Goal: Transaction & Acquisition: Purchase product/service

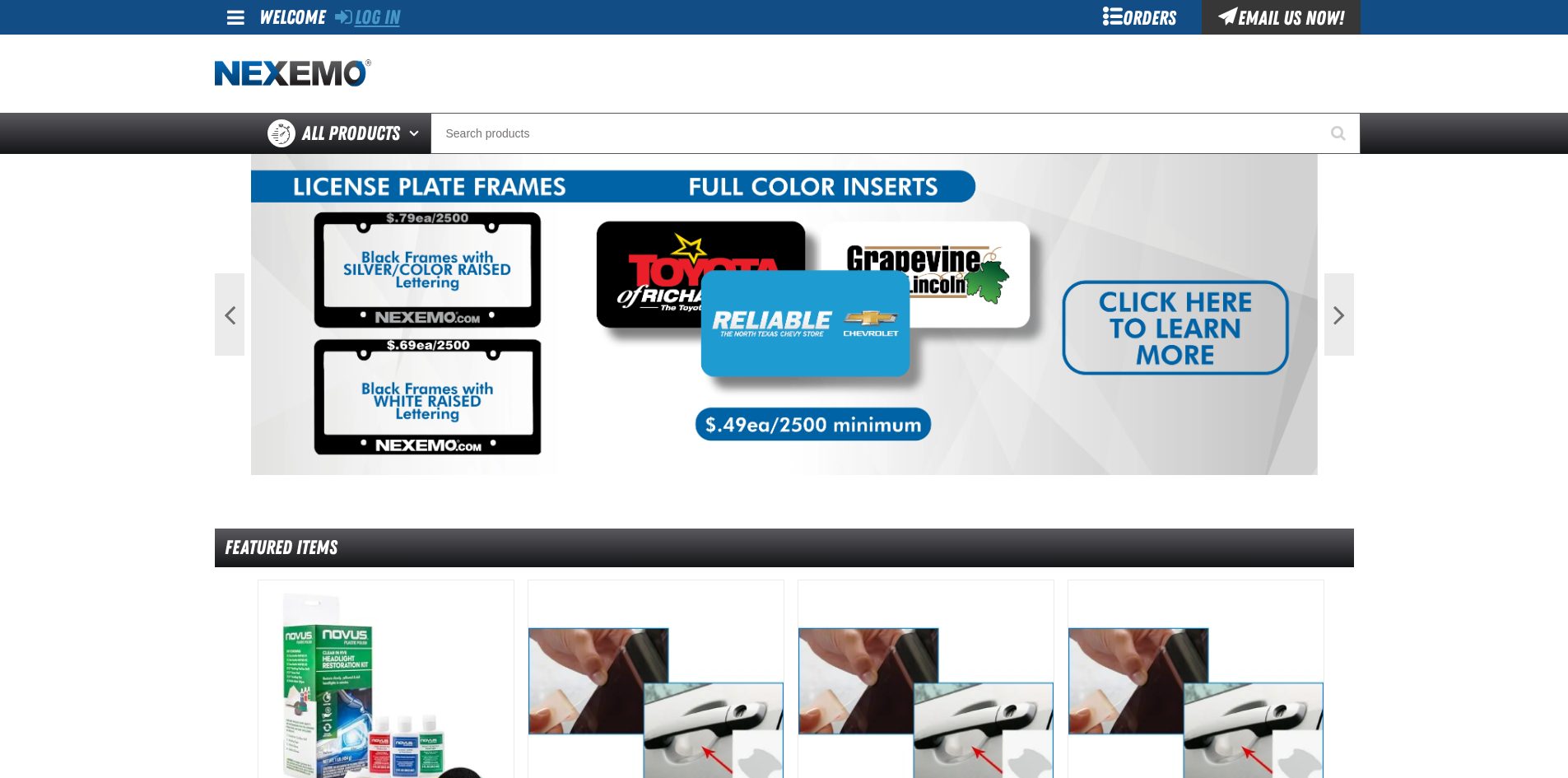
click at [371, 15] on link "Log In" at bounding box center [367, 17] width 65 height 23
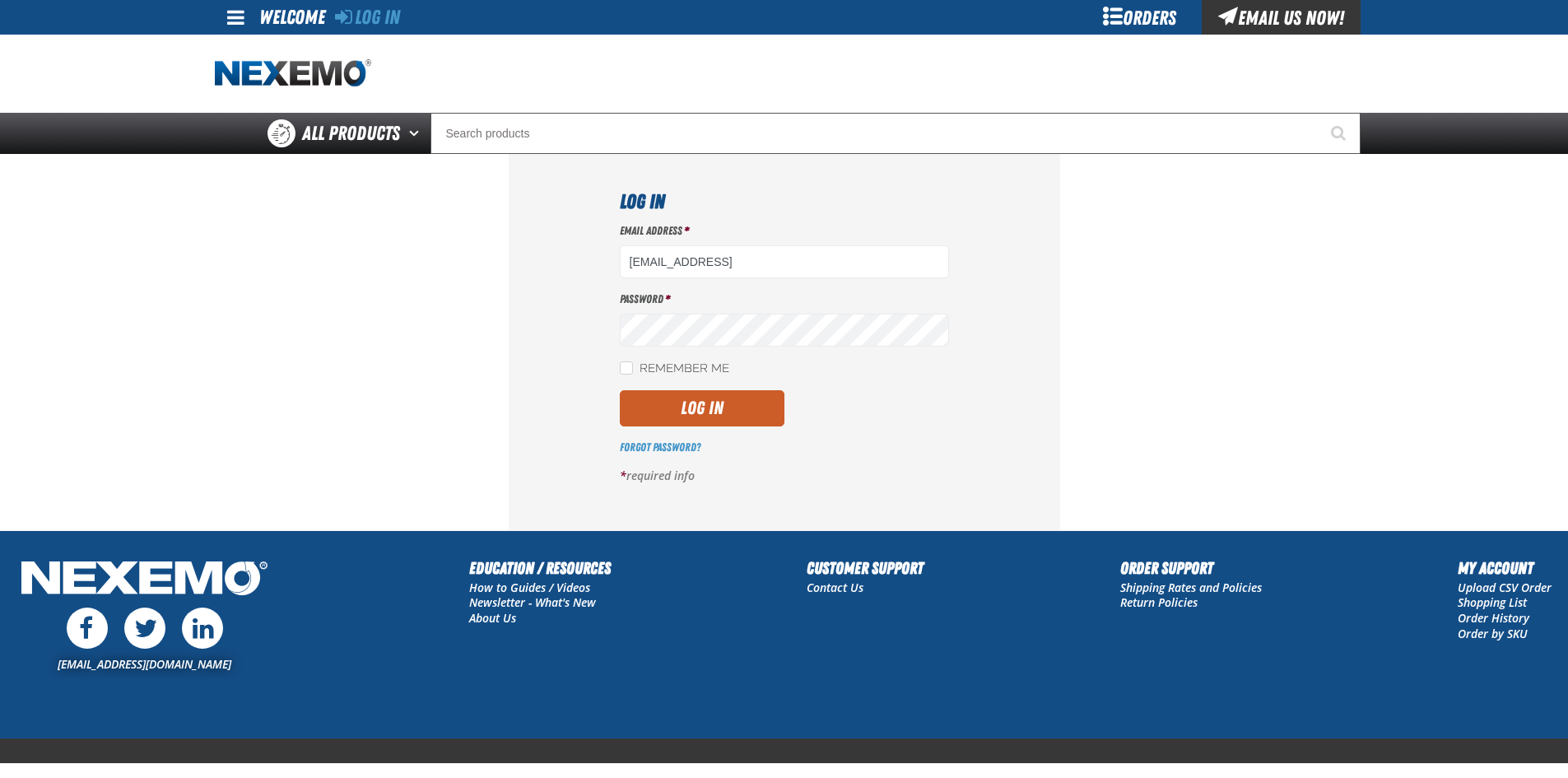
type input "[EMAIL_ADDRESS][DOMAIN_NAME]"
click at [701, 415] on button "Log In" at bounding box center [702, 408] width 165 height 36
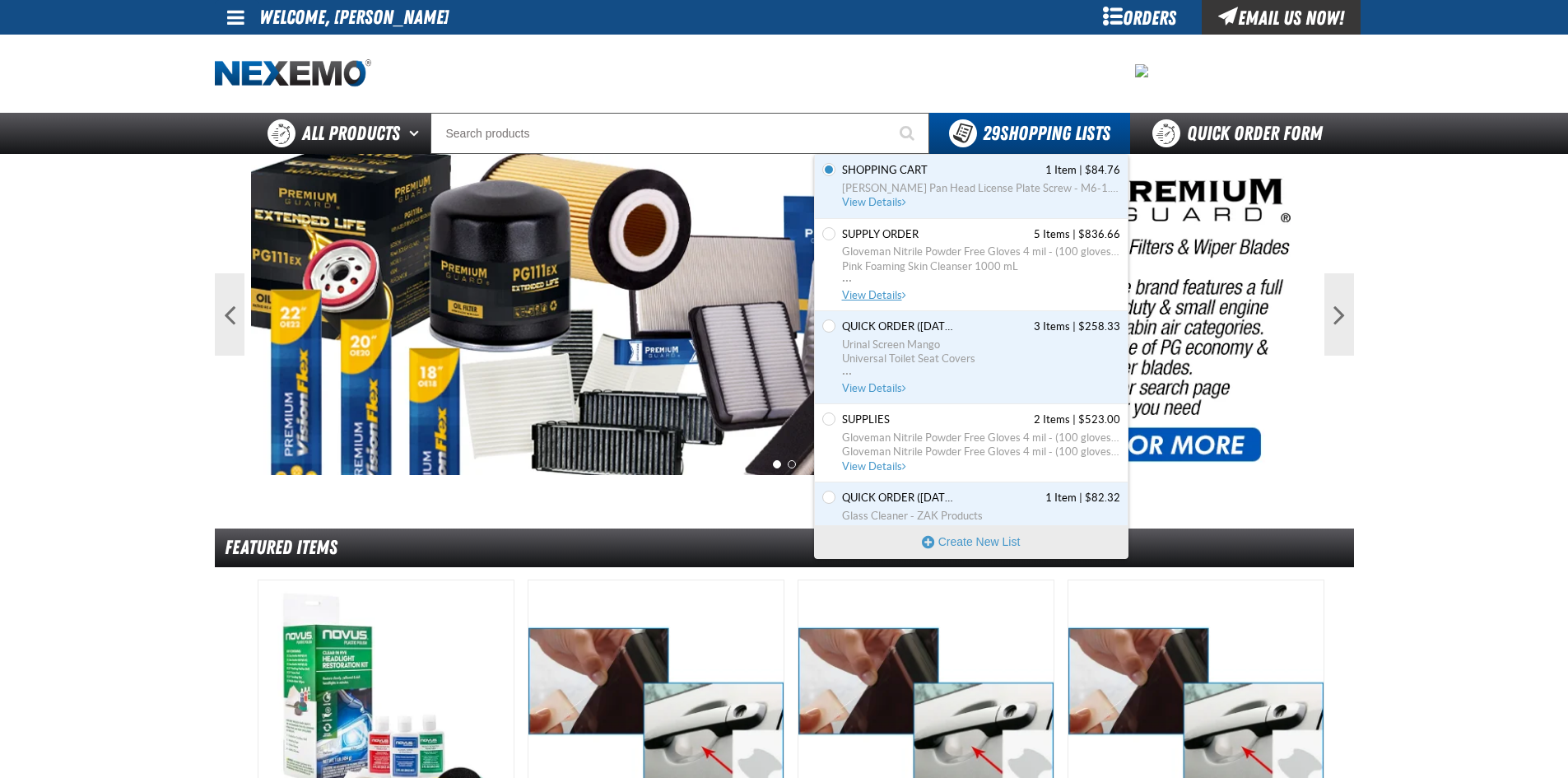
click at [927, 255] on span "Gloveman Nitrile Powder Free Gloves 4 mil - (100 gloves per box MIN 10 box orde…" at bounding box center [980, 252] width 278 height 15
click at [941, 436] on span "Gloveman Nitrile Powder Free Gloves 4 mil - (100 gloves per box MIN 10 box orde…" at bounding box center [980, 438] width 278 height 15
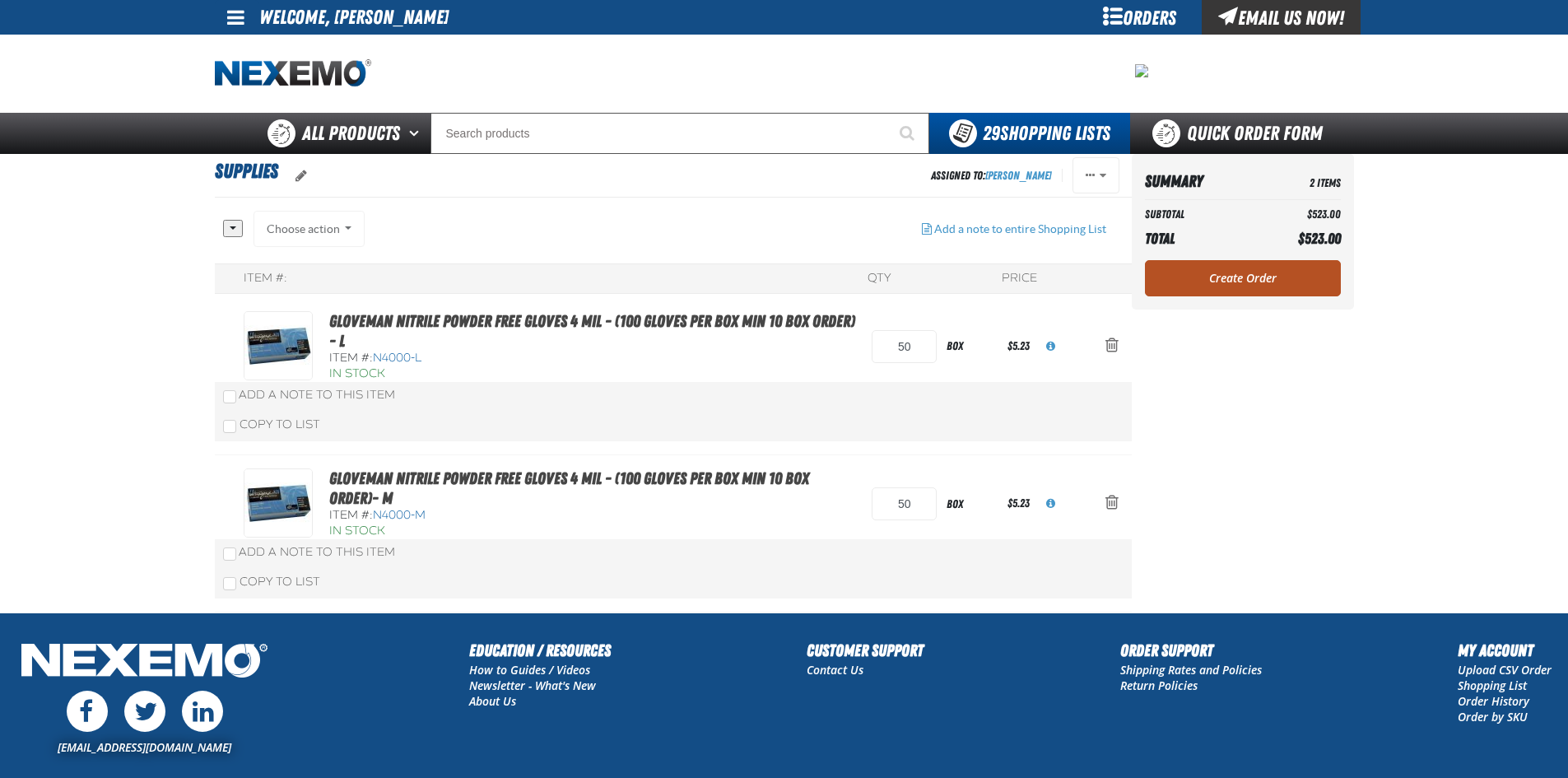
click at [1280, 283] on link "Create Order" at bounding box center [1243, 278] width 196 height 36
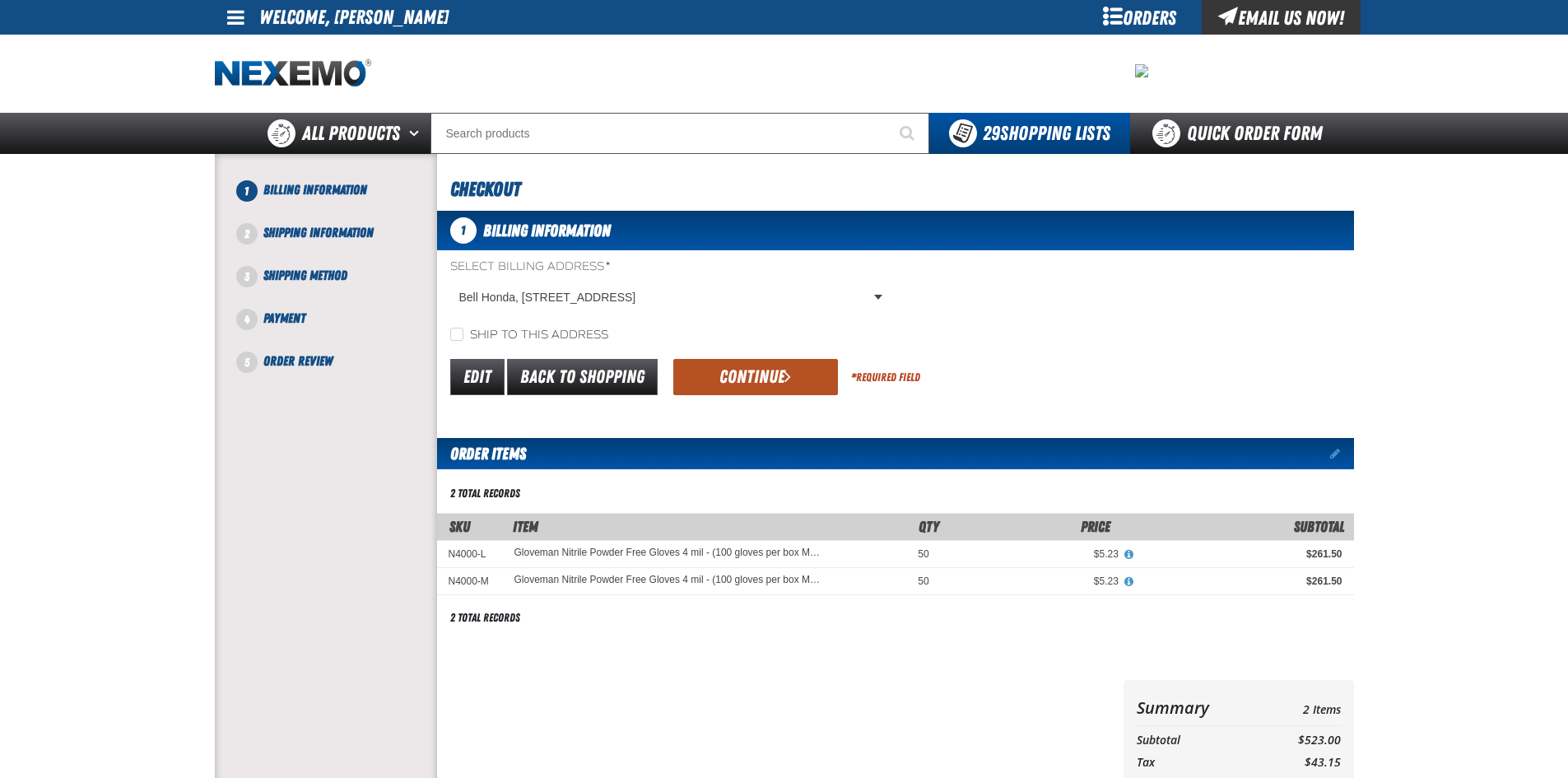
click at [770, 376] on button "Continue" at bounding box center [756, 377] width 165 height 36
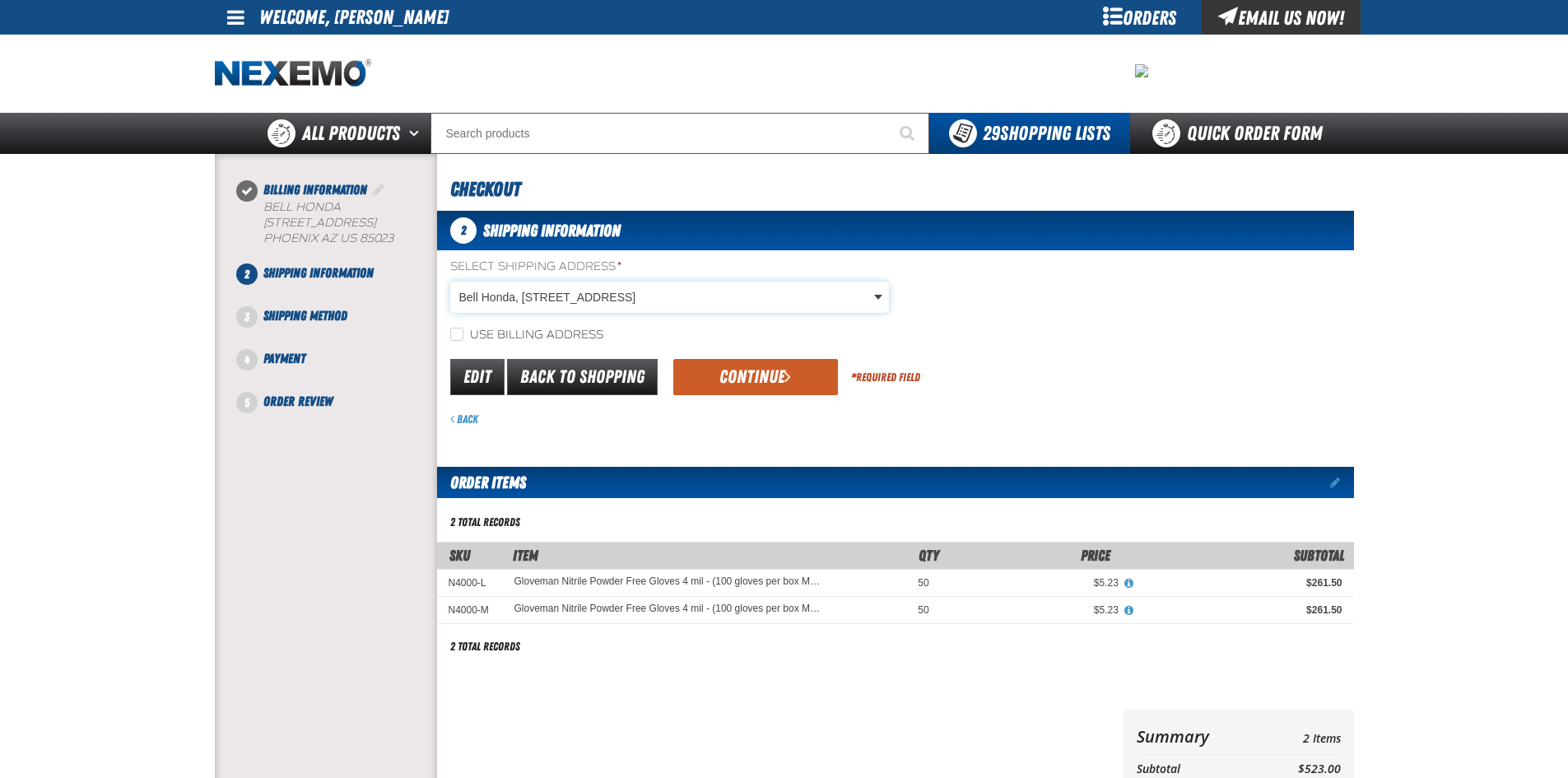
click at [878, 294] on body "Skip to Main Content Staging Site 5.1 Upgrade Site My Account My Account Suppor…" at bounding box center [784, 582] width 1568 height 1164
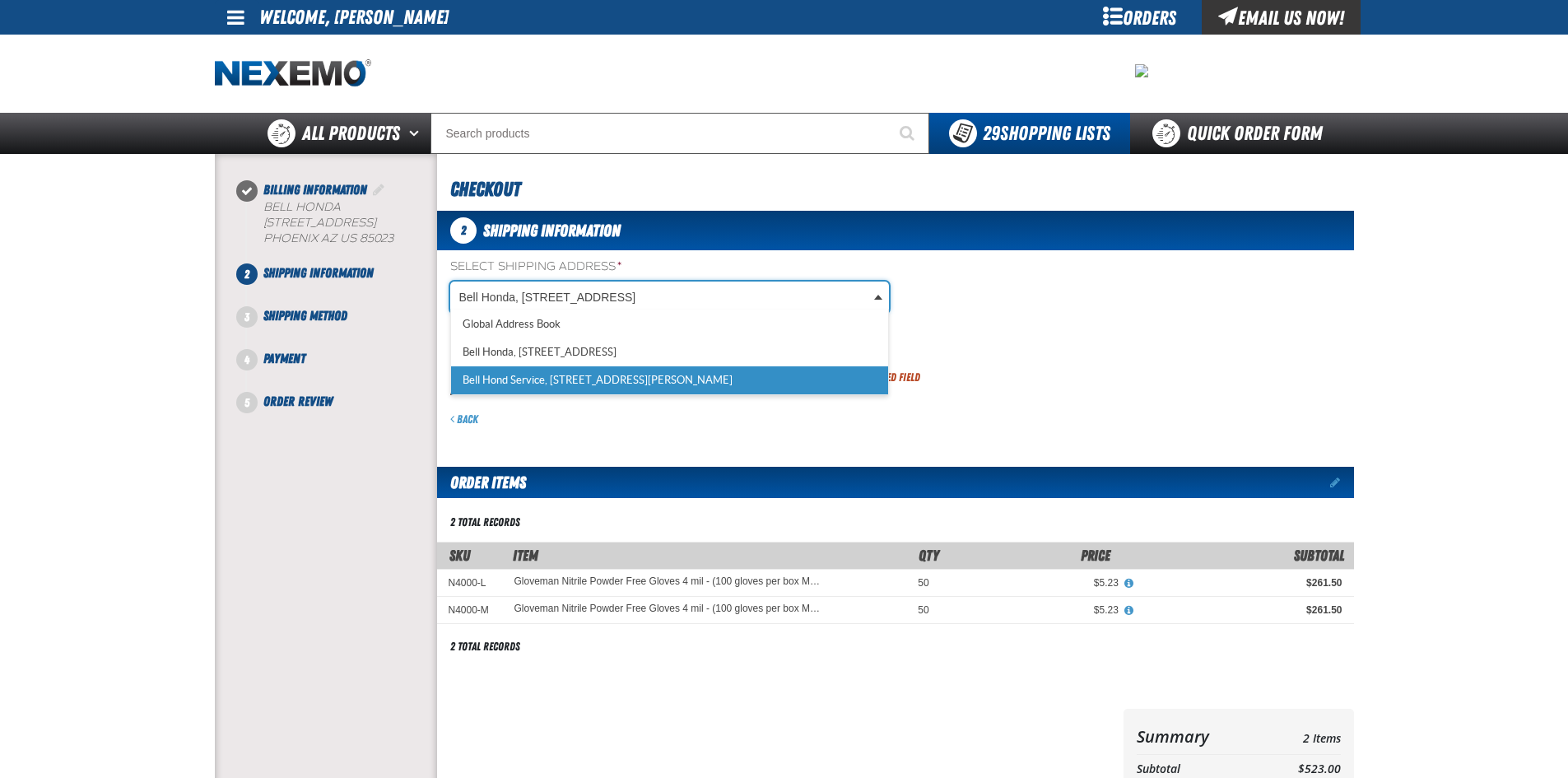
select select "a_587"
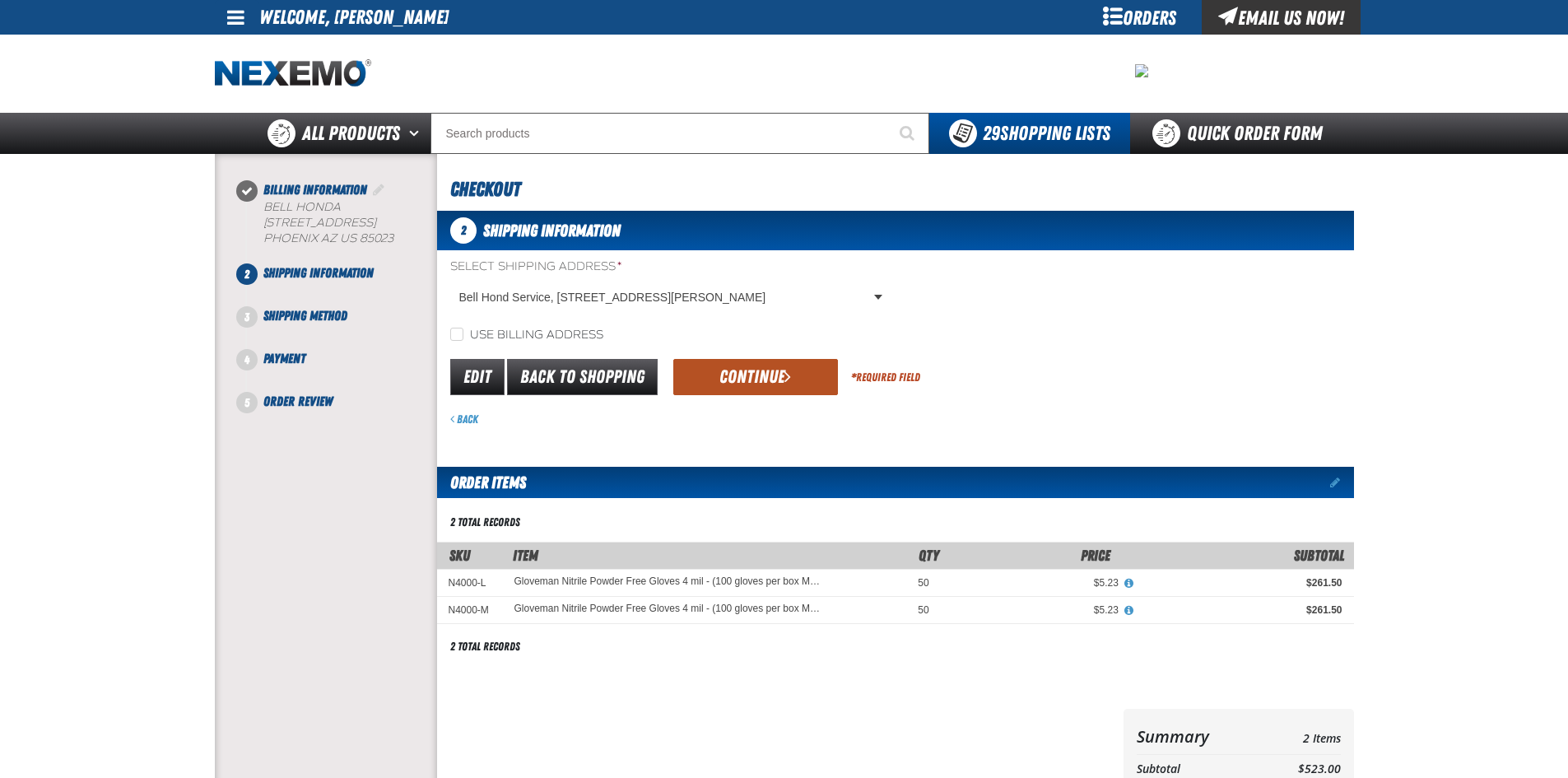
click at [742, 374] on button "Continue" at bounding box center [756, 377] width 165 height 36
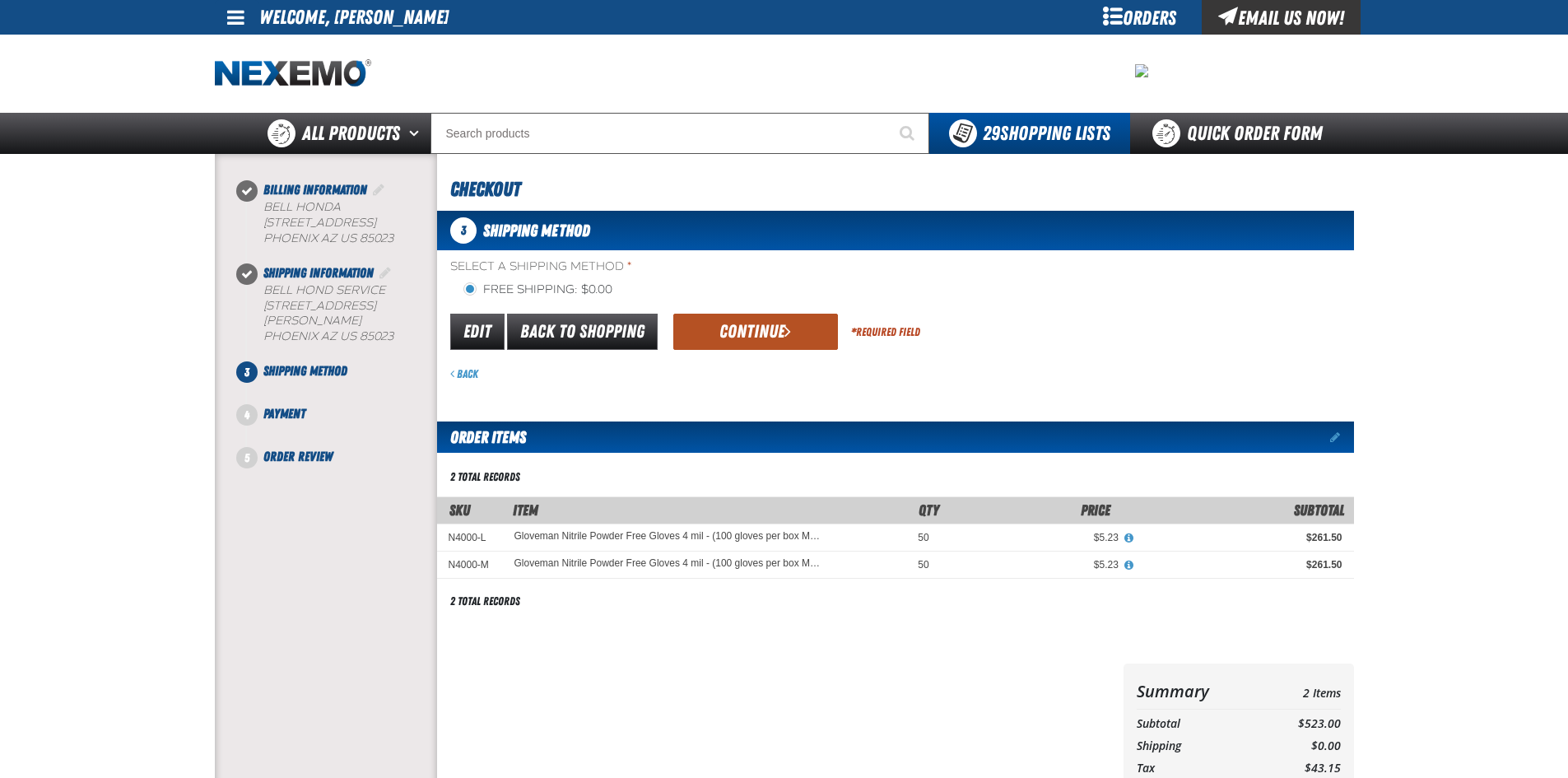
click at [755, 327] on button "Continue" at bounding box center [756, 331] width 165 height 36
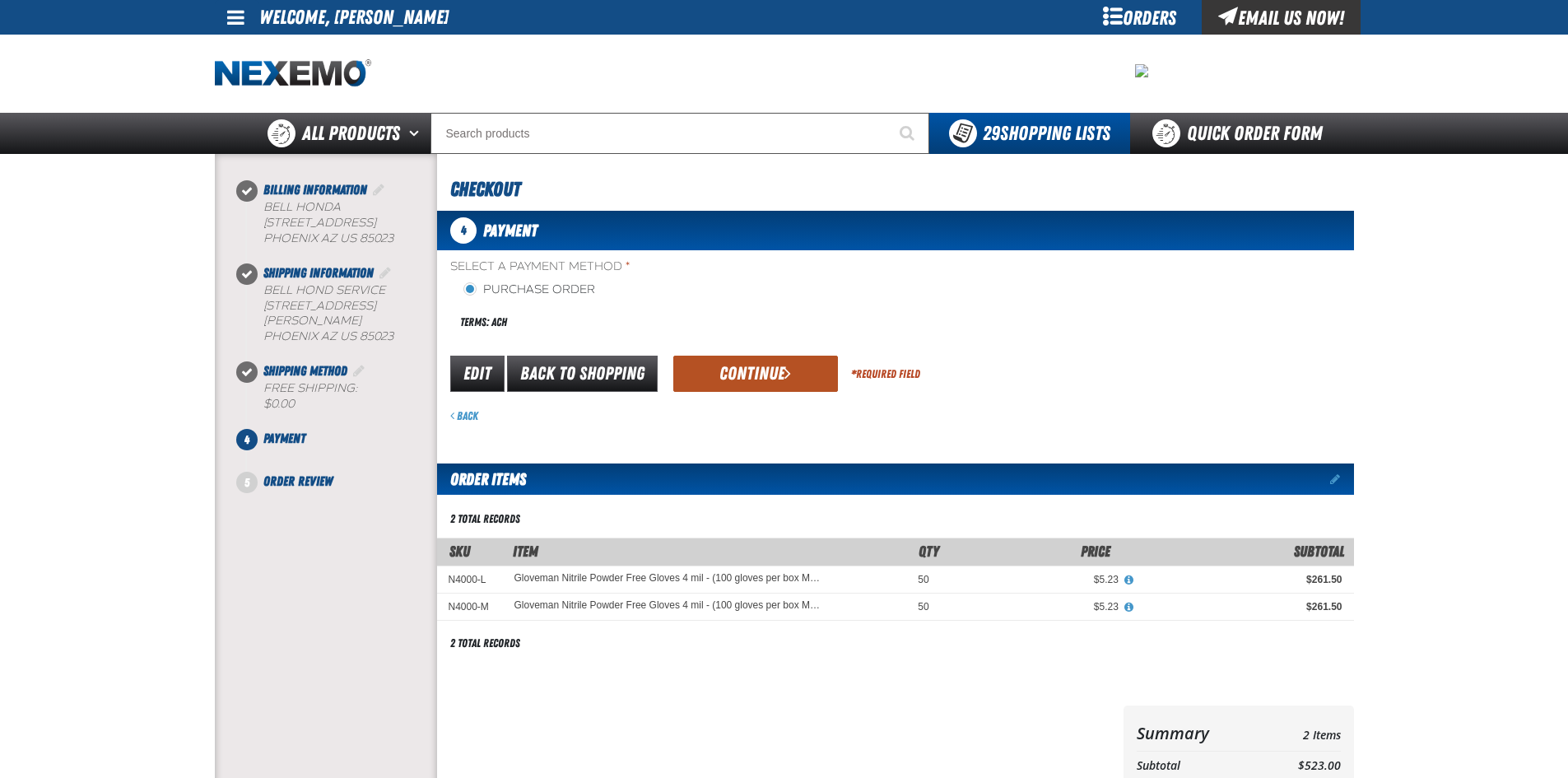
click at [757, 372] on button "Continue" at bounding box center [756, 373] width 165 height 36
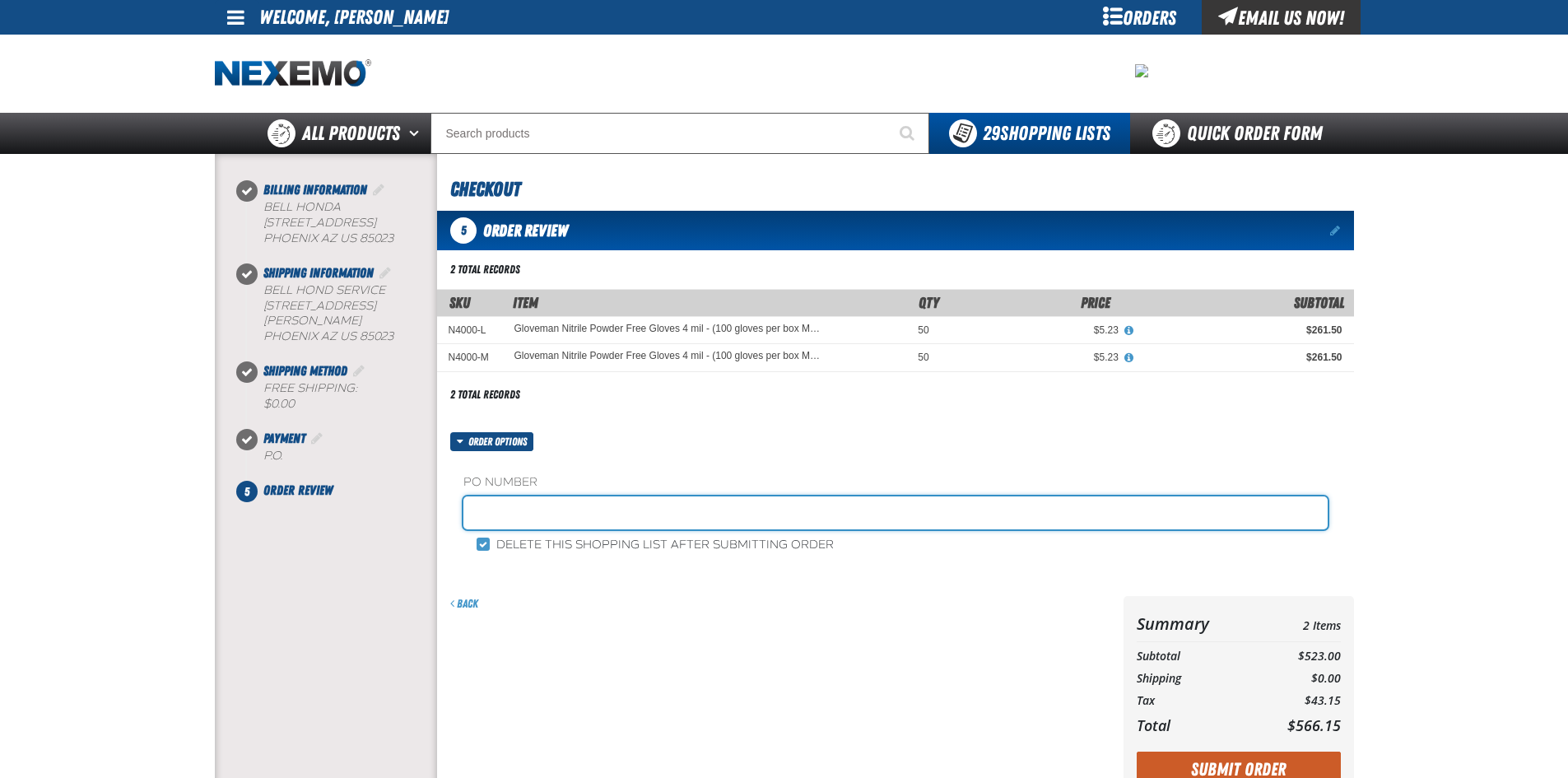
click at [481, 514] on input "text" at bounding box center [895, 512] width 864 height 33
type input "101425-gloves"
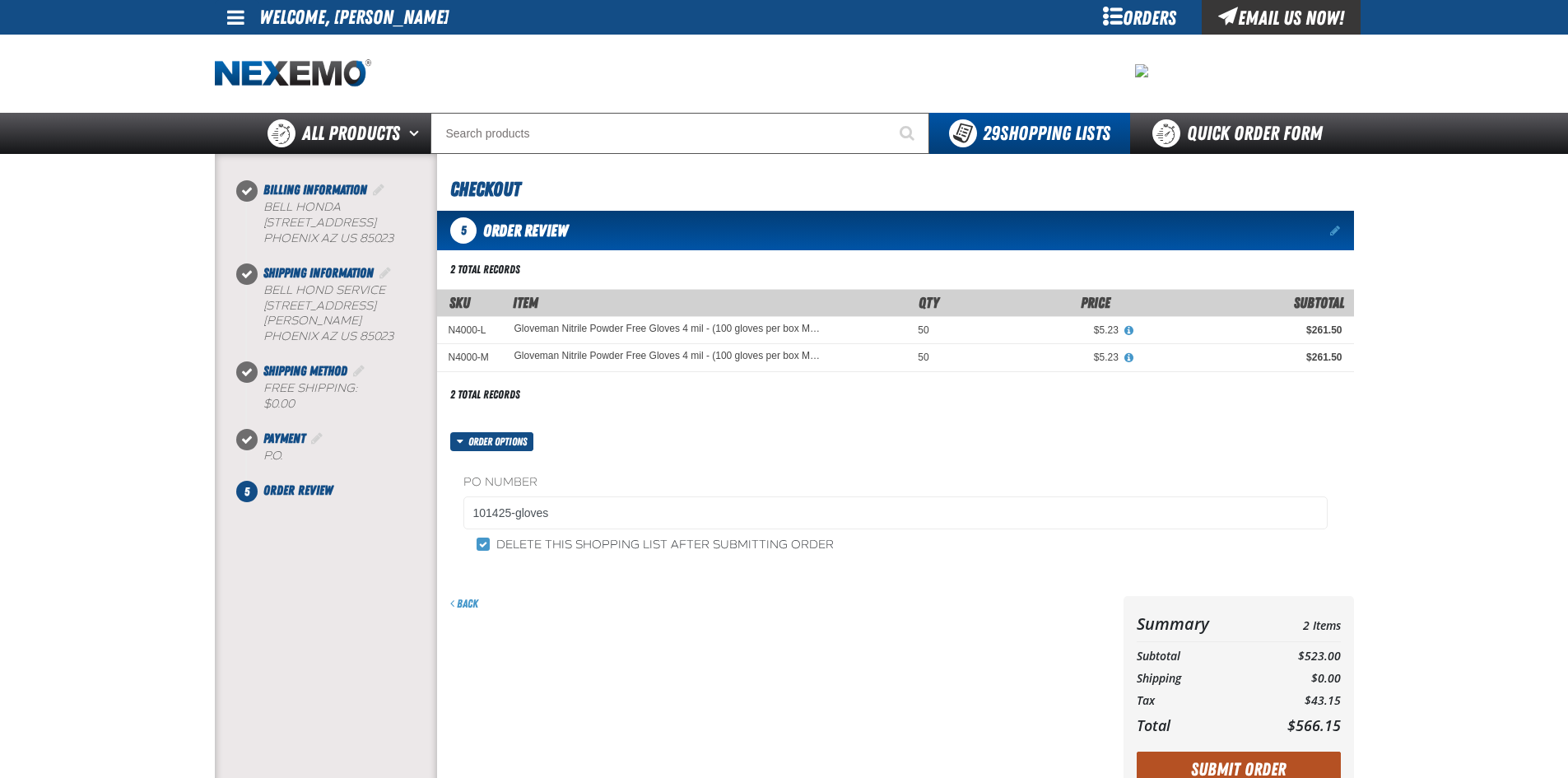
click at [1231, 764] on button "Submit Order" at bounding box center [1238, 770] width 204 height 36
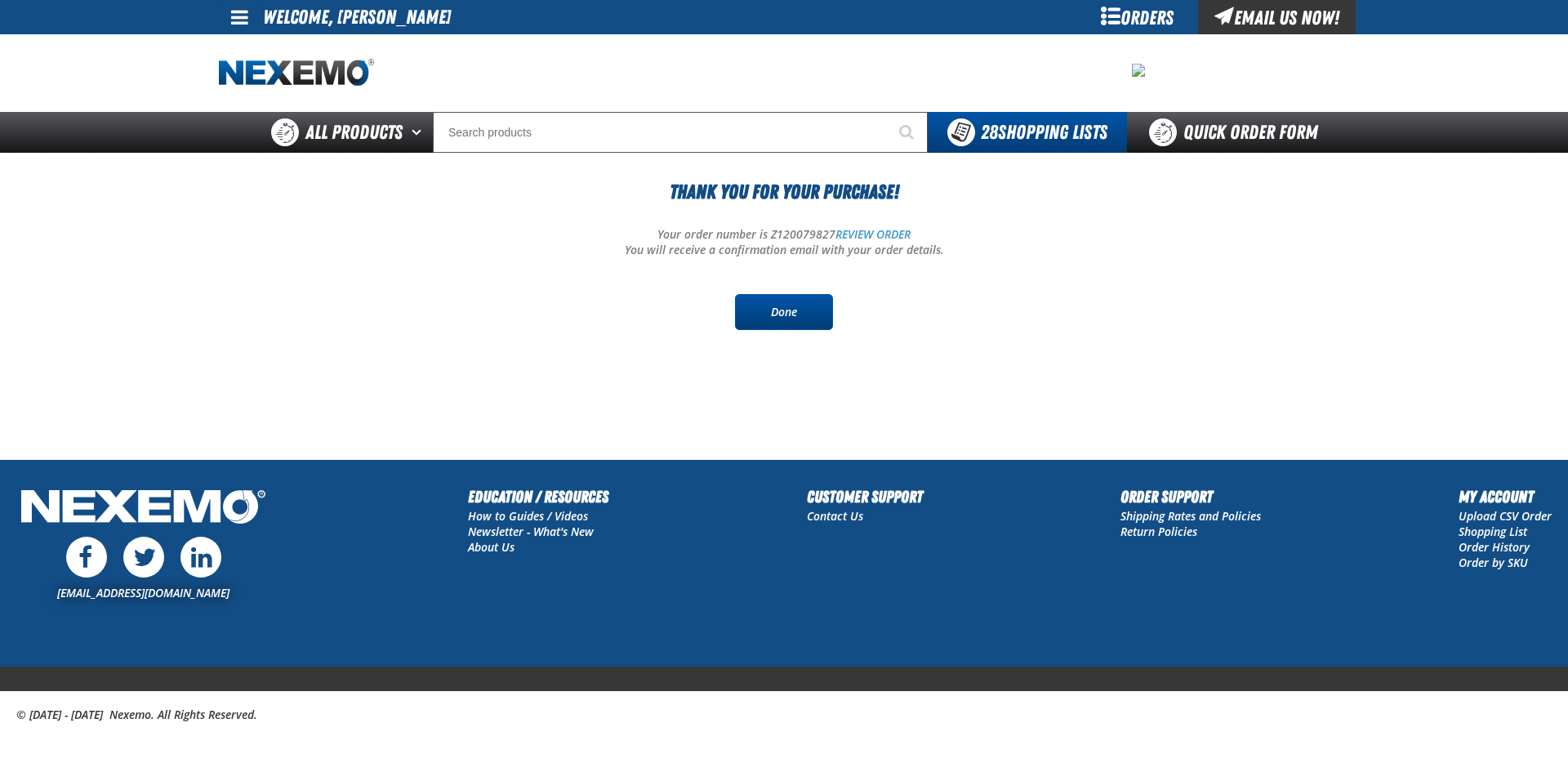
click at [785, 310] on link "Done" at bounding box center [784, 311] width 98 height 36
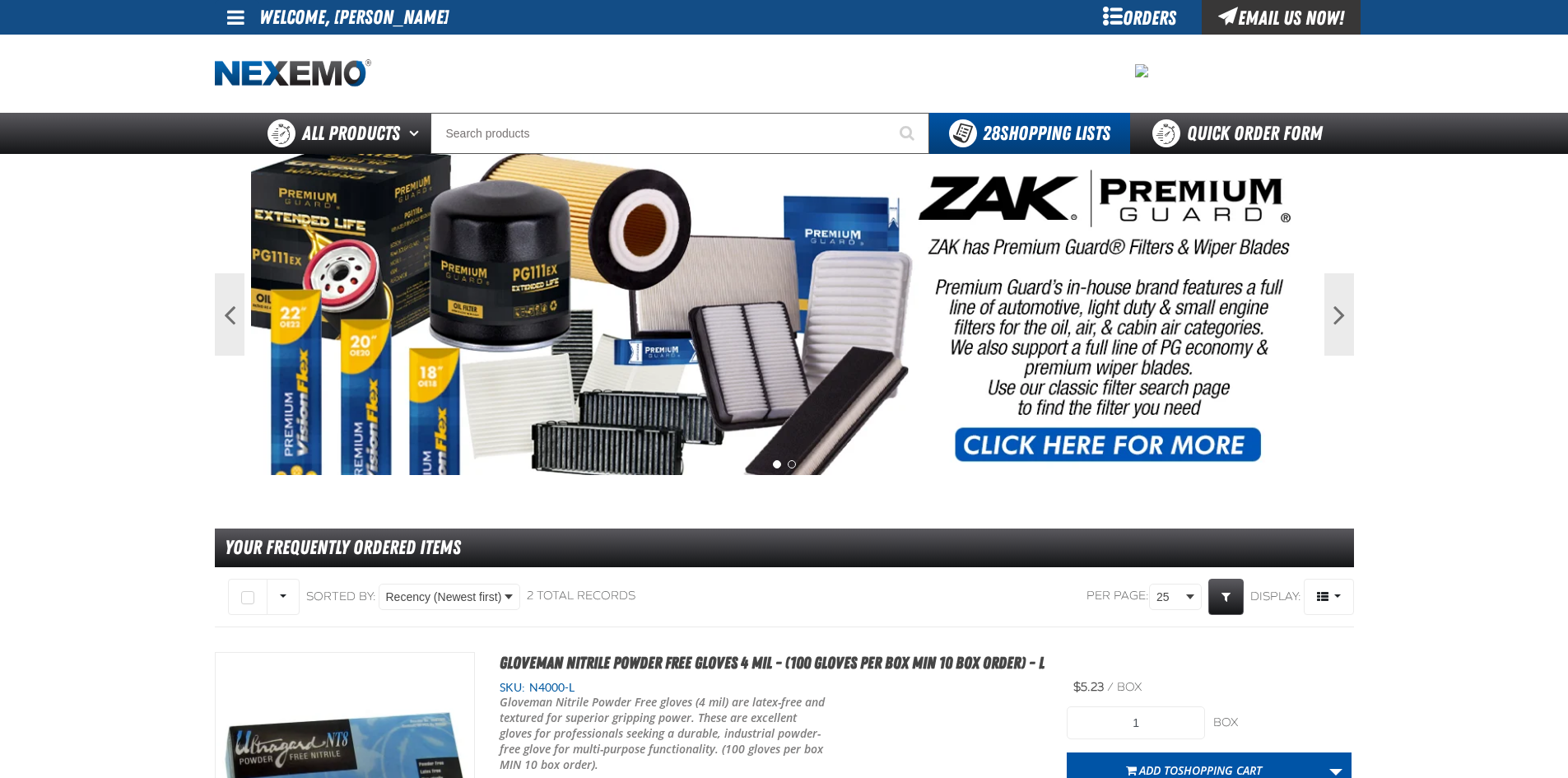
click at [233, 16] on span at bounding box center [235, 17] width 18 height 19
click at [232, 78] on link "Sign Out Sign Out" at bounding box center [250, 80] width 56 height 16
